Goal: Information Seeking & Learning: Learn about a topic

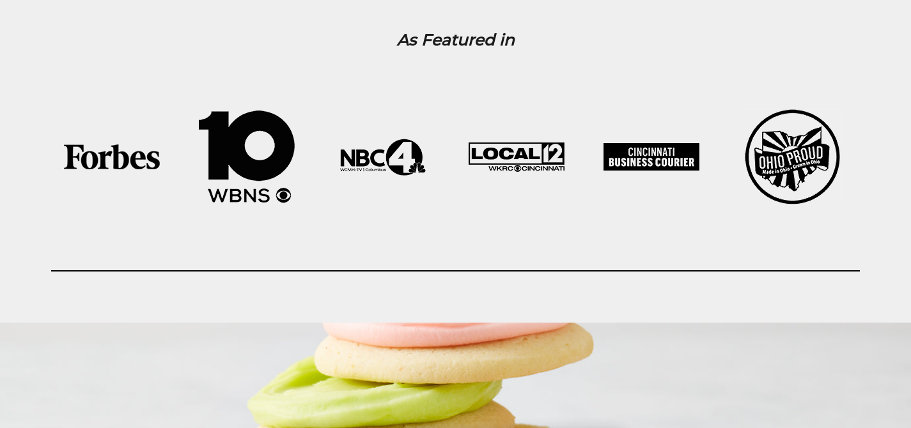
scroll to position [2912, 0]
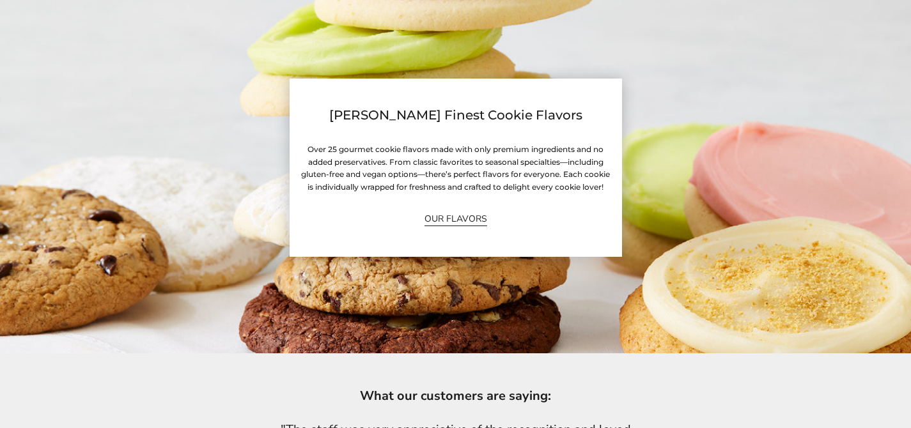
click at [452, 225] on link "OUR FLAVORS" at bounding box center [456, 219] width 63 height 15
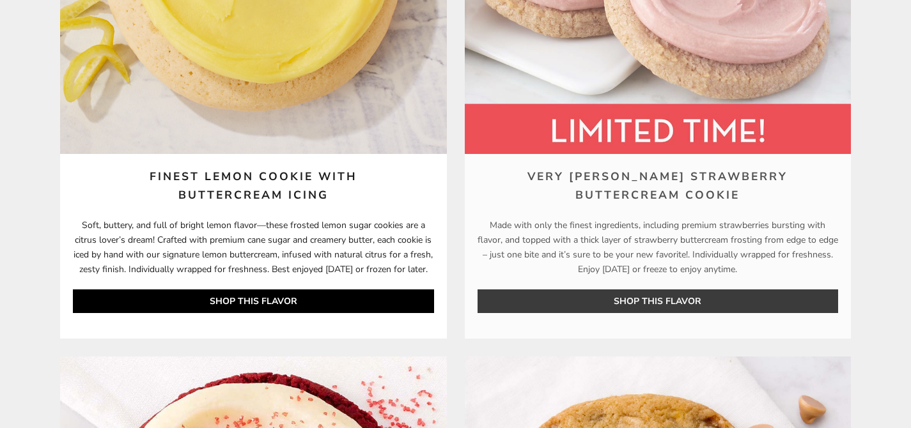
scroll to position [1536, 0]
